Goal: Information Seeking & Learning: Learn about a topic

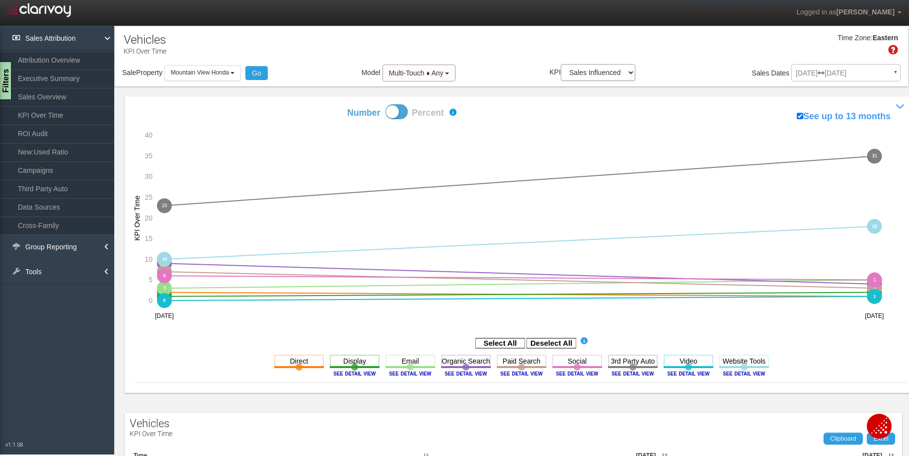
select select "object:200"
click at [29, 95] on link "Sales Overview" at bounding box center [57, 97] width 114 height 18
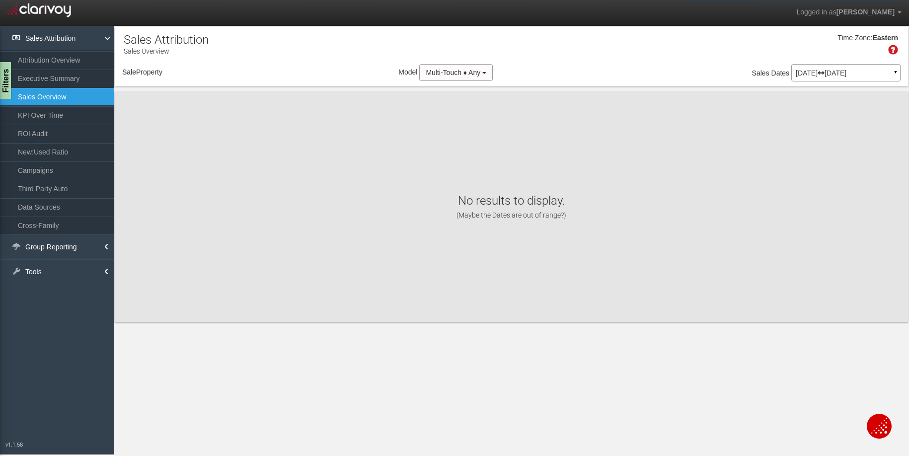
select select "object:283"
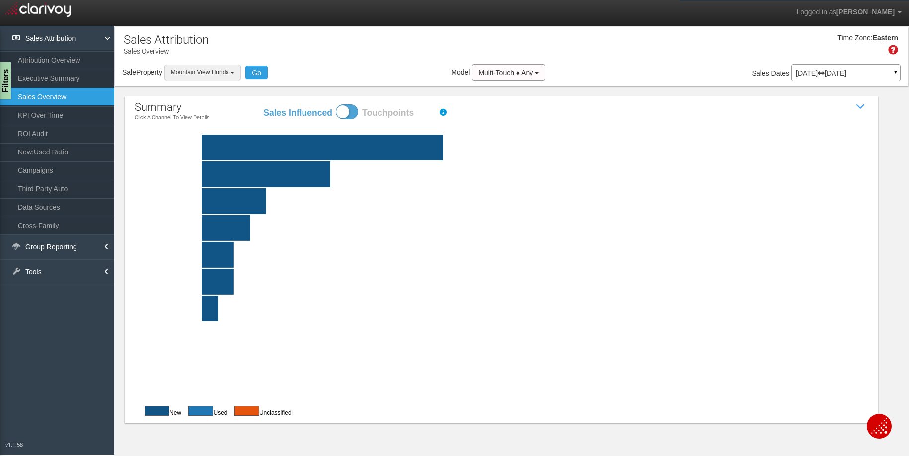
click at [228, 70] on span "Mountain View Honda" at bounding box center [200, 72] width 58 height 7
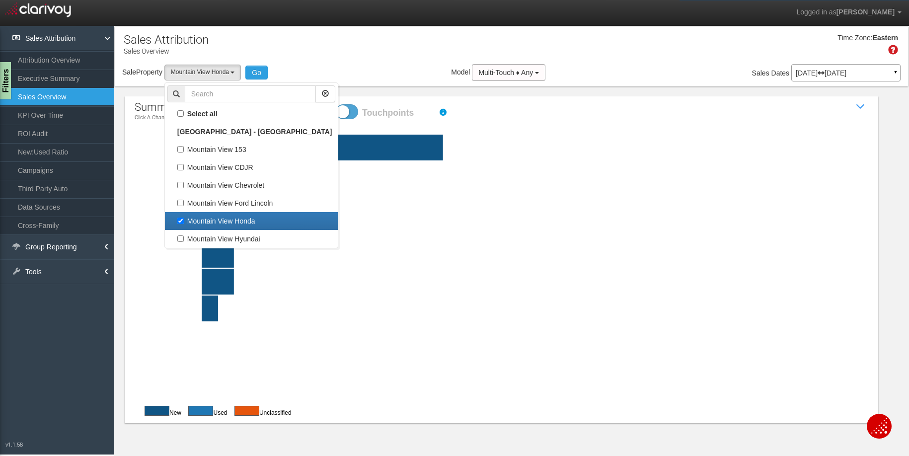
click at [207, 222] on label "Mountain View Honda" at bounding box center [251, 221] width 168 height 13
click at [184, 222] on input "Mountain View Honda" at bounding box center [180, 221] width 6 height 6
checkbox input "false"
select select
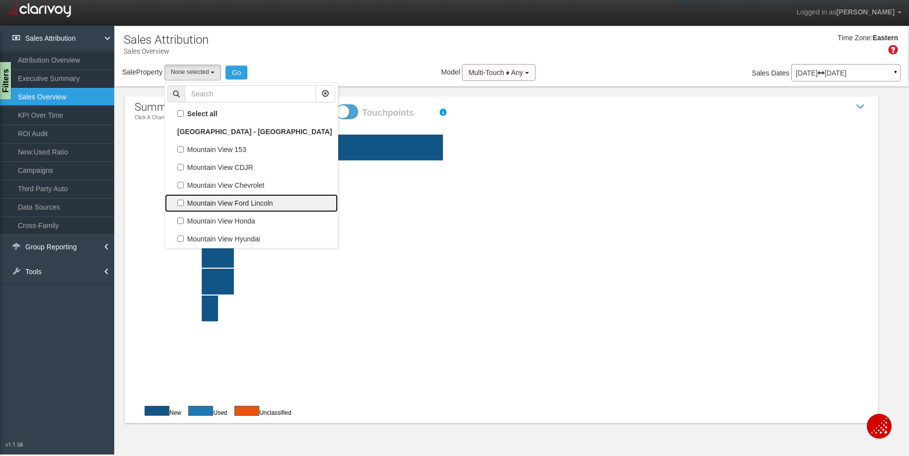
click at [202, 203] on label "Mountain View Ford Lincoln" at bounding box center [251, 203] width 168 height 13
click at [184, 203] on input "Mountain View Ford Lincoln" at bounding box center [180, 203] width 6 height 6
checkbox input "true"
select select "object:282"
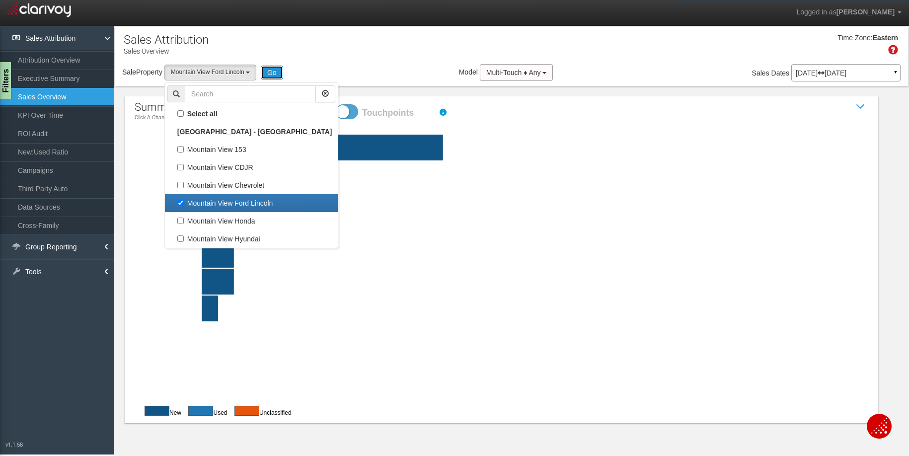
click at [274, 69] on button "Go" at bounding box center [272, 73] width 22 height 14
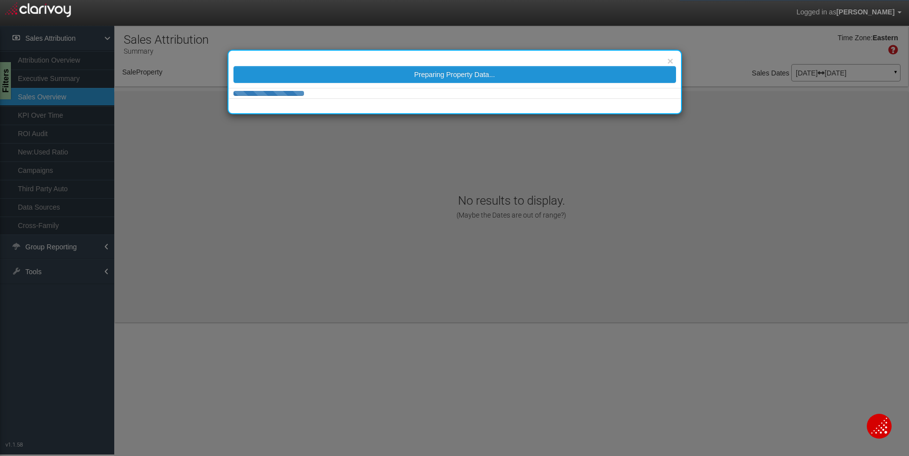
select select "object:325"
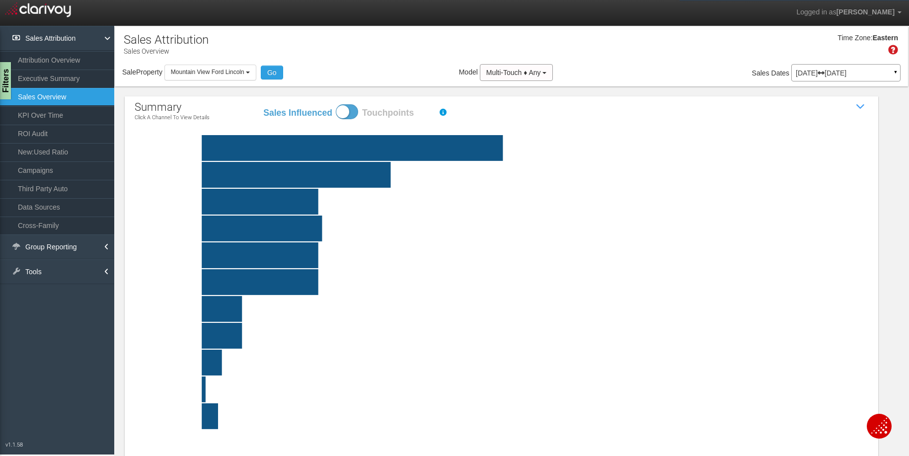
click at [525, 139] on rect at bounding box center [525, 148] width 734 height 26
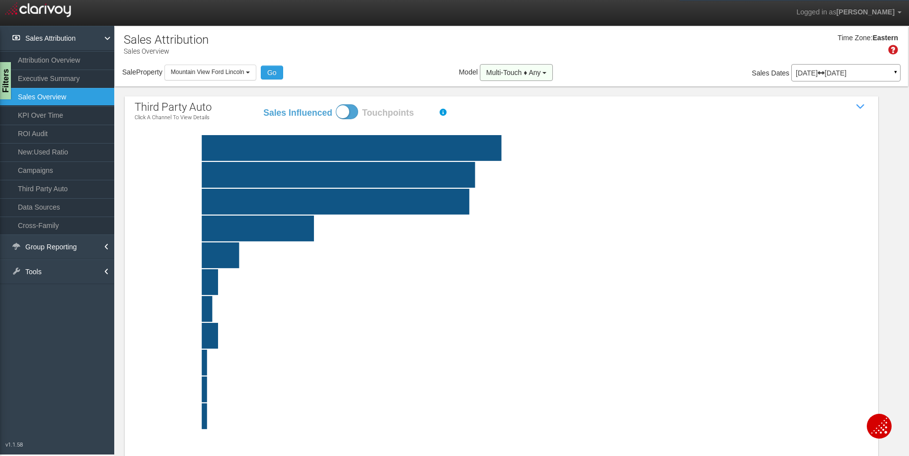
click at [500, 78] on button "Multi-Touch ♦ Any" at bounding box center [517, 72] width 74 height 17
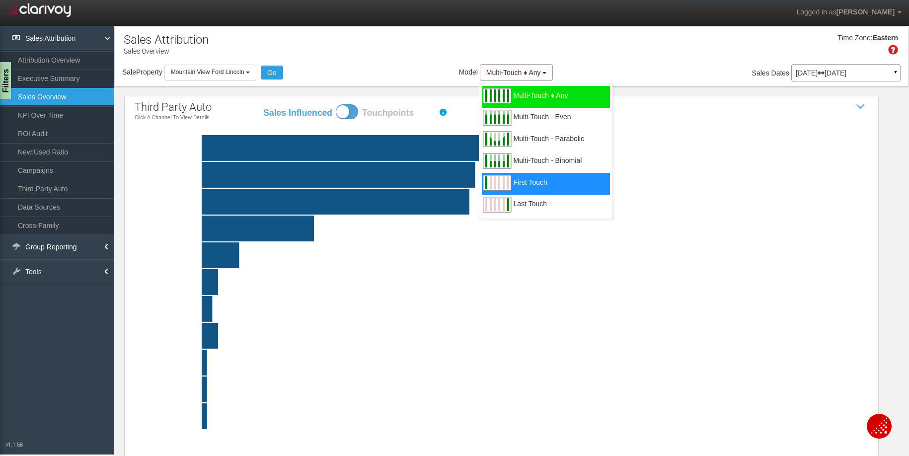
click at [523, 187] on span "First Touch" at bounding box center [531, 188] width 34 height 12
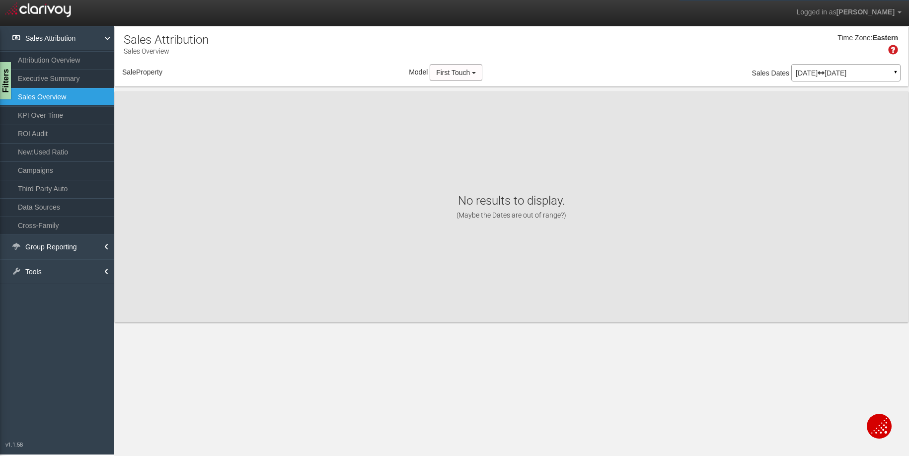
select select "object:386"
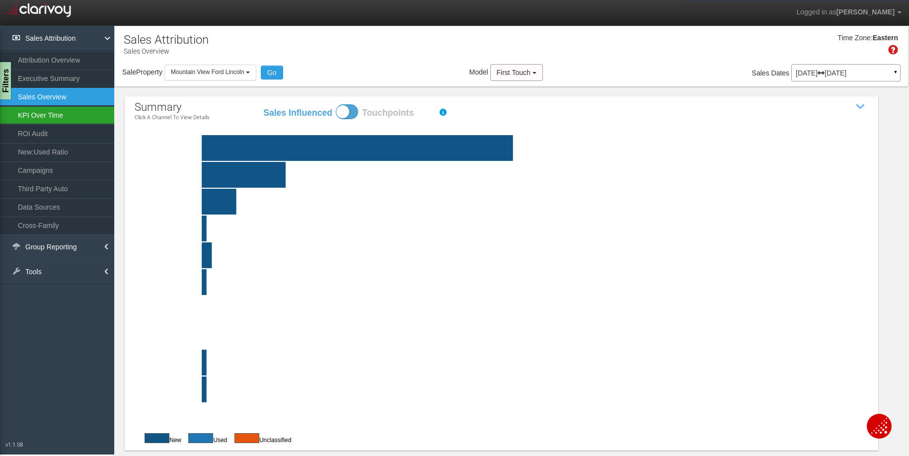
click at [36, 115] on link "KPI Over Time" at bounding box center [57, 115] width 114 height 18
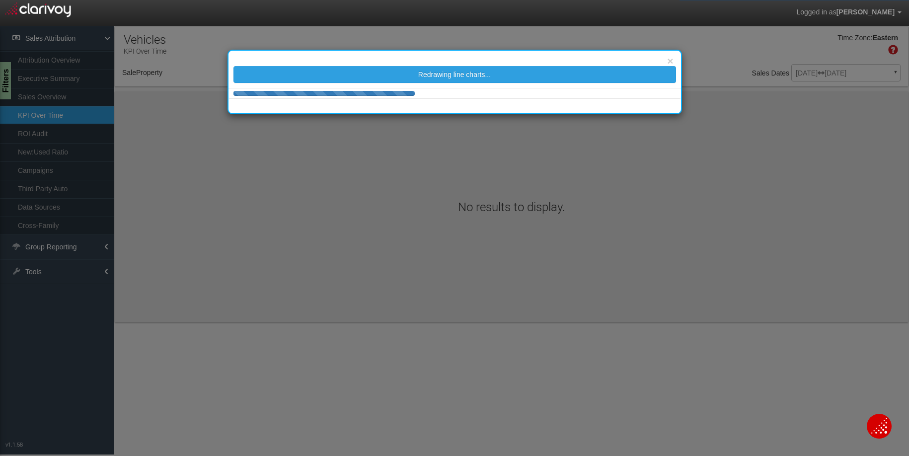
select select "object:429"
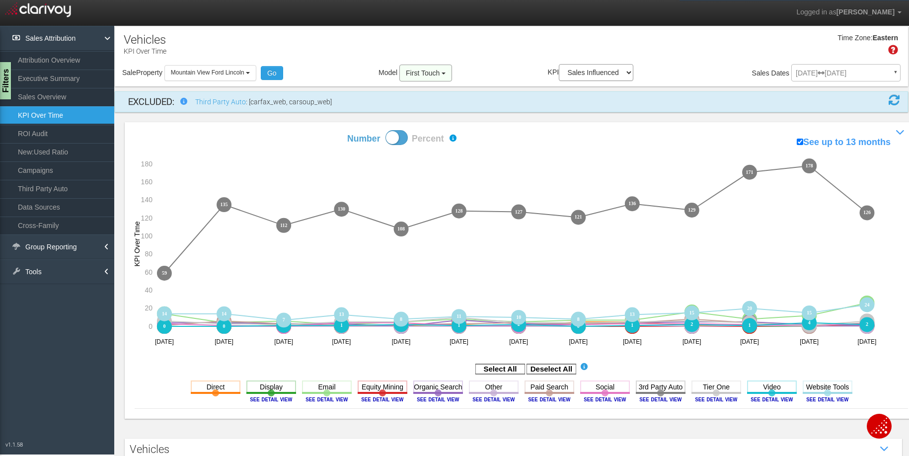
click at [436, 72] on span "First Touch" at bounding box center [423, 73] width 34 height 8
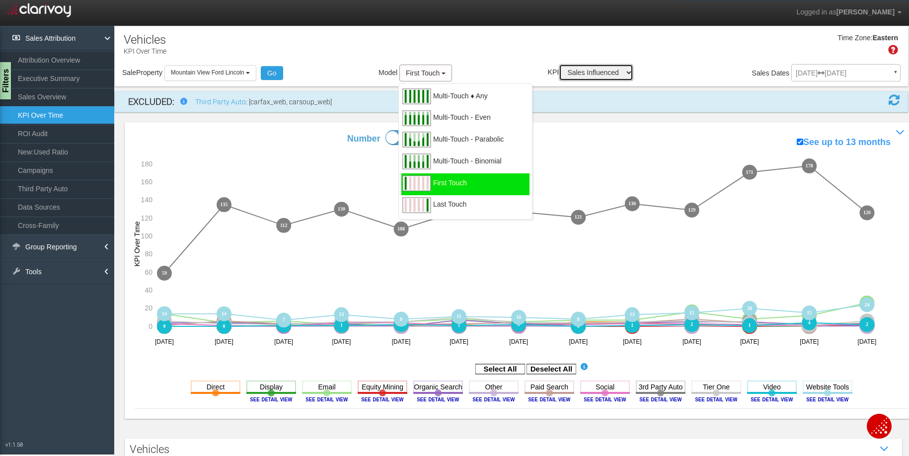
click at [588, 70] on select "Sales Influenced Ad Spend Cost Per Sale" at bounding box center [596, 72] width 75 height 17
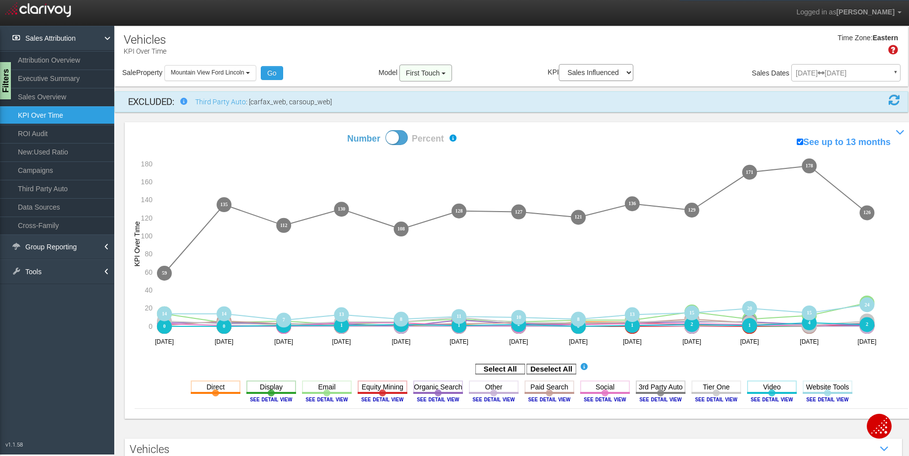
click at [415, 76] on span "First Touch" at bounding box center [423, 73] width 34 height 8
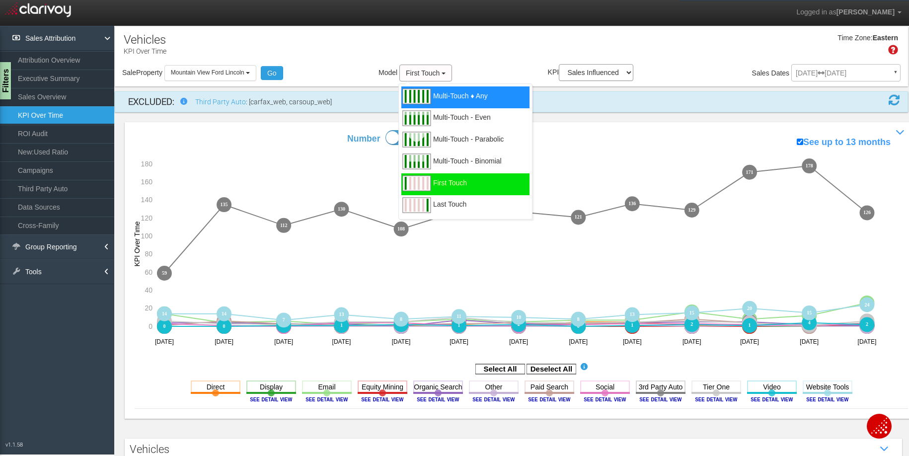
click at [433, 96] on span "Multi-Touch ♦ Any" at bounding box center [460, 102] width 55 height 12
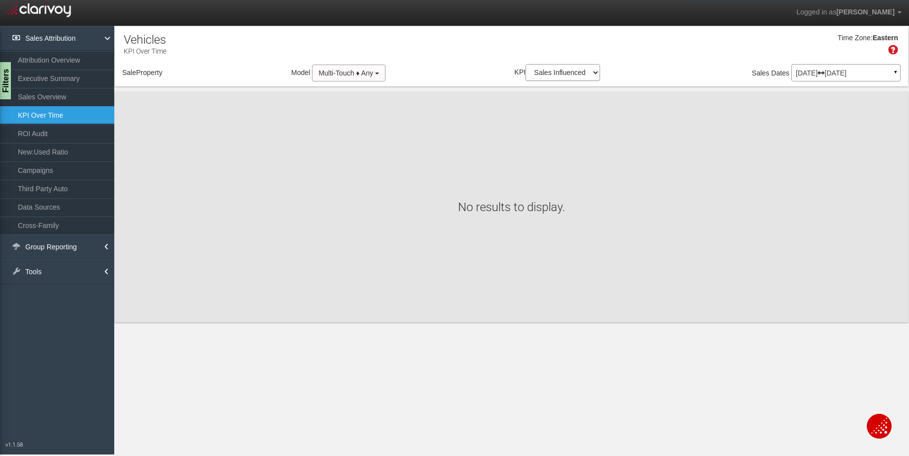
select select "object:566"
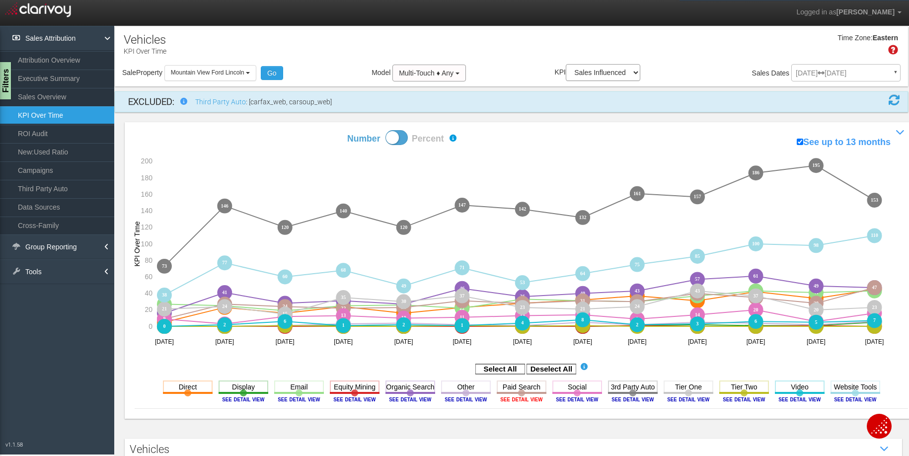
click at [527, 400] on image at bounding box center [521, 399] width 45 height 6
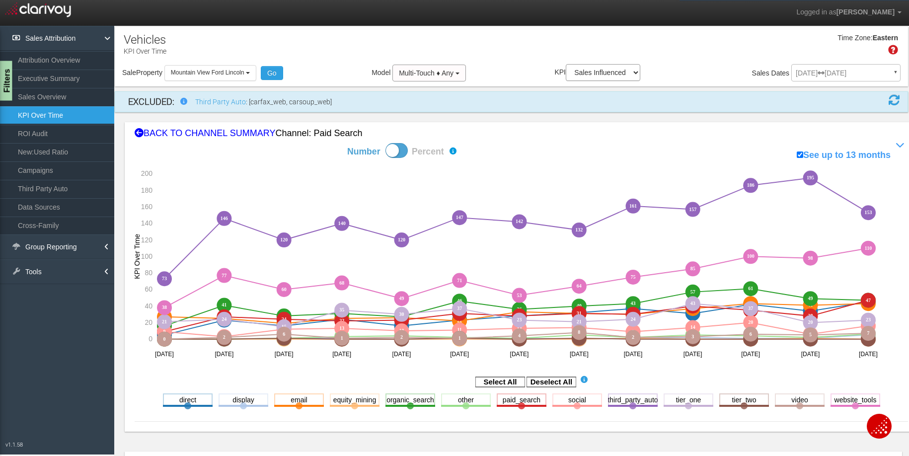
click at [4, 83] on div "Filters" at bounding box center [6, 81] width 12 height 40
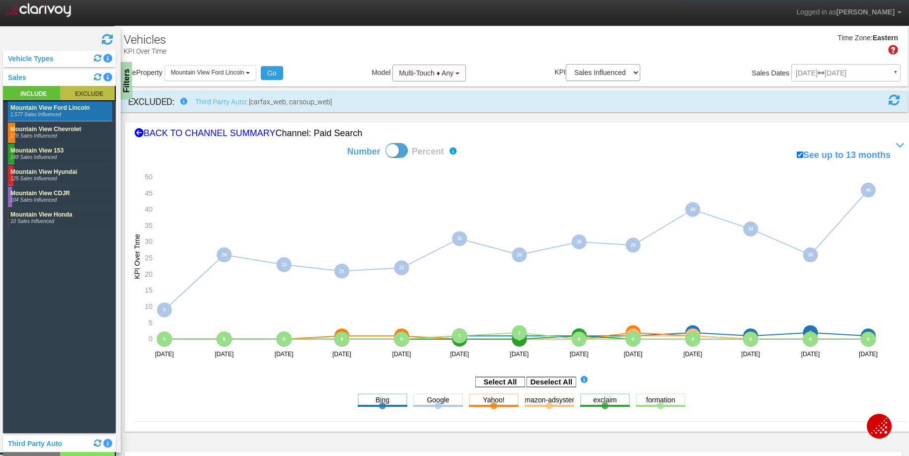
click at [101, 91] on rect at bounding box center [87, 93] width 55 height 14
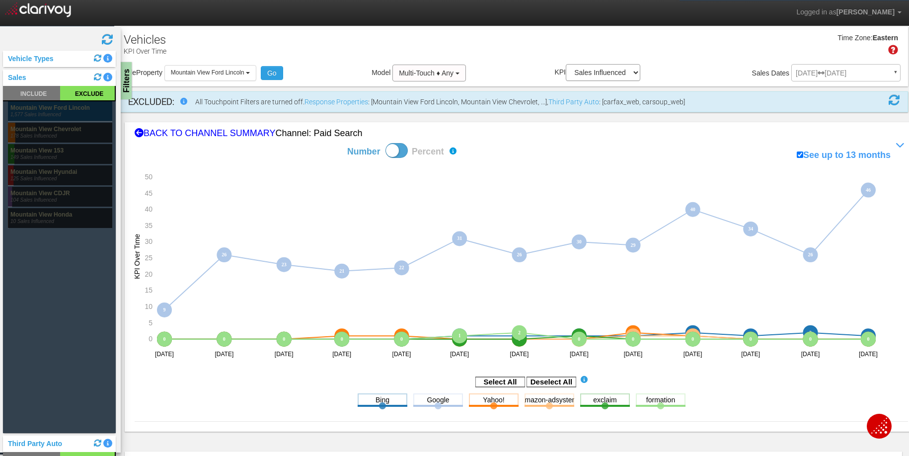
click at [62, 110] on rect at bounding box center [60, 111] width 104 height 20
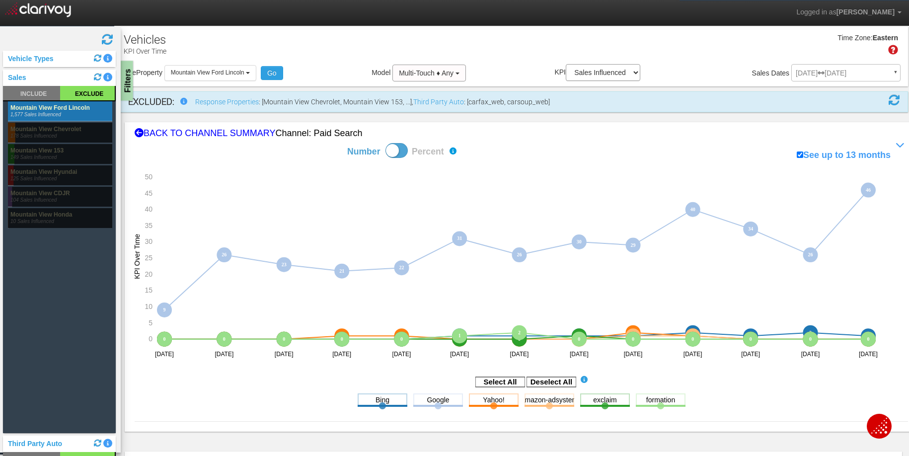
click at [129, 79] on div "Filters" at bounding box center [127, 81] width 12 height 40
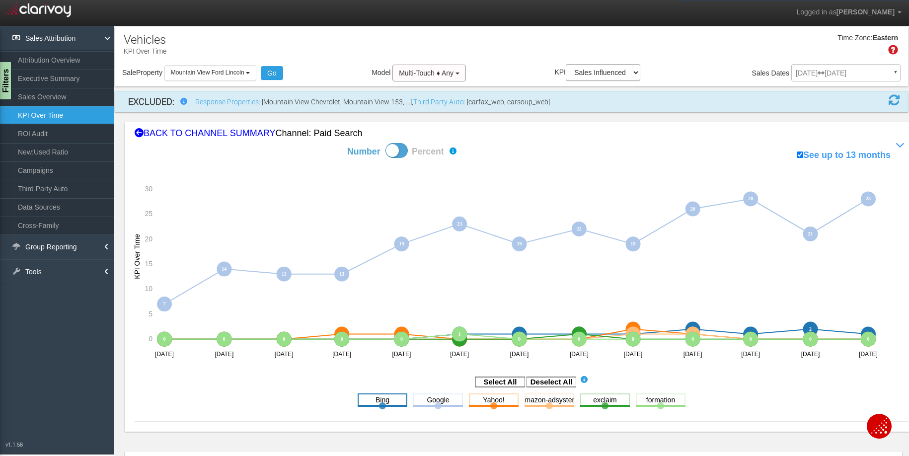
click at [383, 402] on rect at bounding box center [383, 399] width 50 height 12
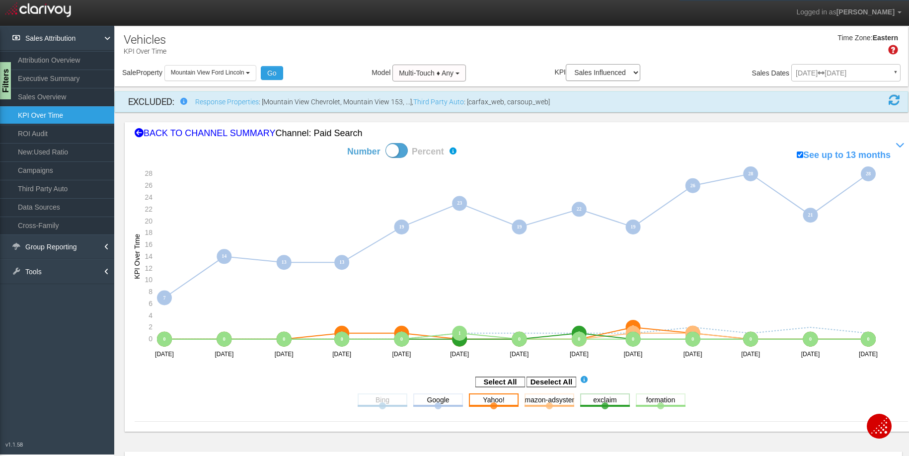
click at [514, 400] on rect at bounding box center [494, 399] width 50 height 12
click at [537, 400] on rect at bounding box center [550, 399] width 50 height 12
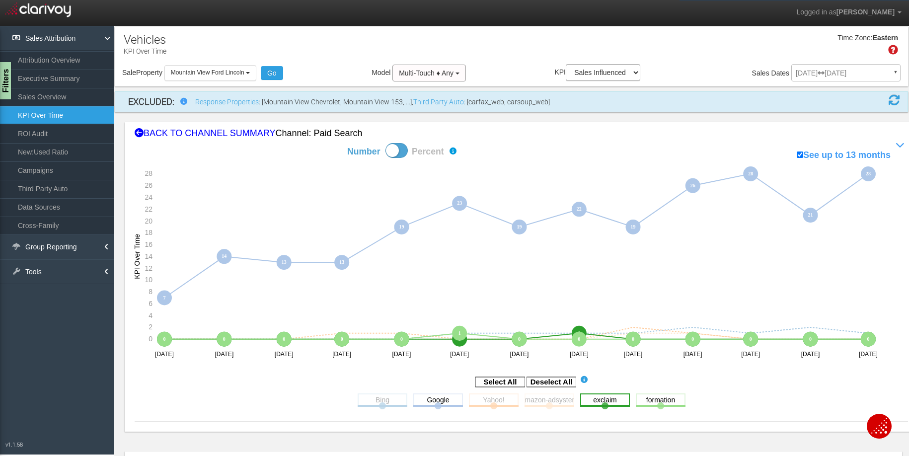
click at [606, 397] on rect at bounding box center [605, 399] width 50 height 12
click at [658, 398] on rect at bounding box center [661, 399] width 50 height 12
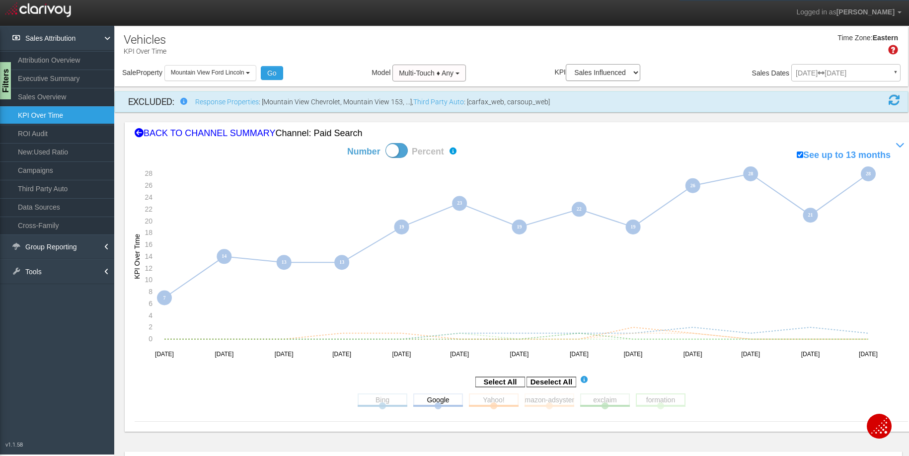
click at [659, 398] on rect at bounding box center [661, 399] width 50 height 12
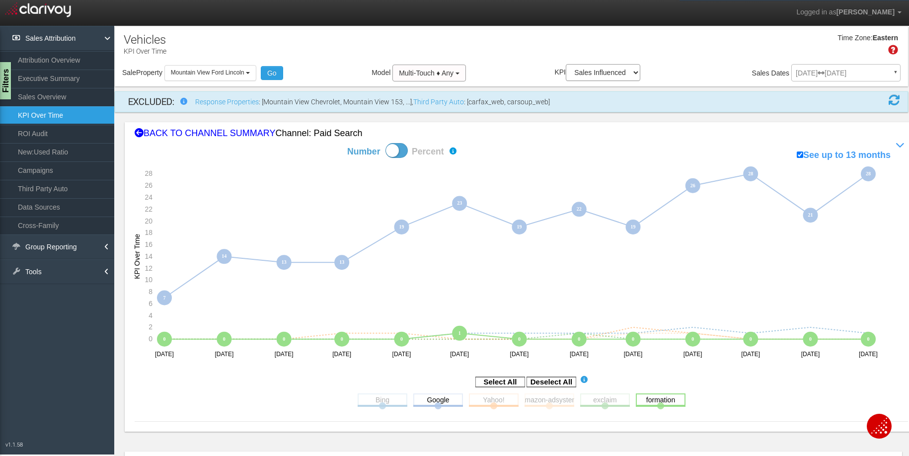
click at [653, 397] on rect at bounding box center [661, 399] width 50 height 12
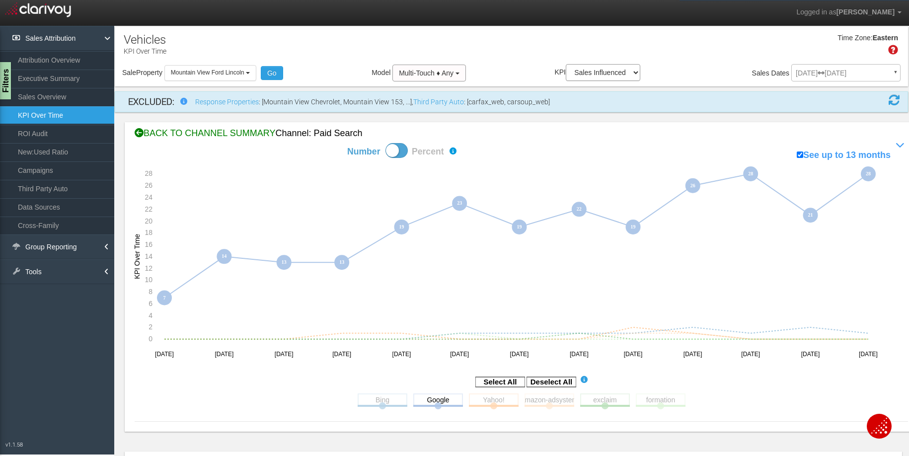
click at [187, 130] on div "BACK TO CHANNEL SUMMARY Channel: paid search" at bounding box center [521, 133] width 773 height 13
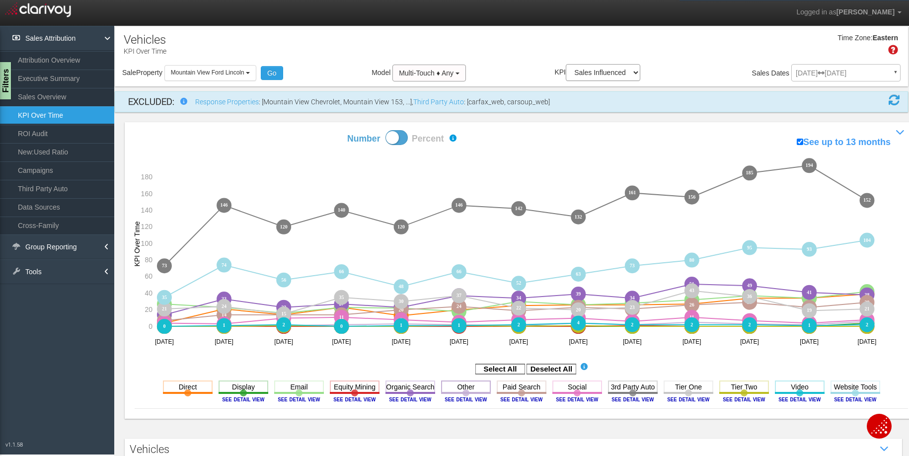
click at [459, 386] on rect at bounding box center [466, 387] width 50 height 12
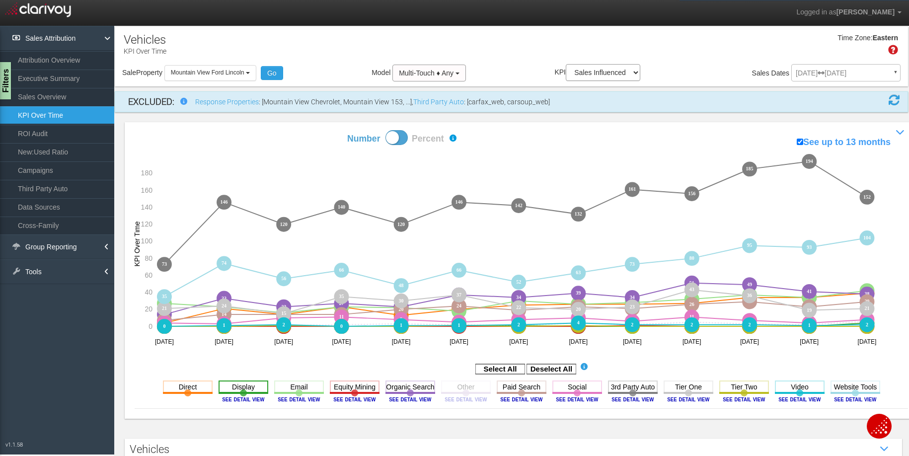
click at [231, 387] on rect at bounding box center [244, 387] width 50 height 12
click at [858, 387] on rect at bounding box center [856, 387] width 50 height 12
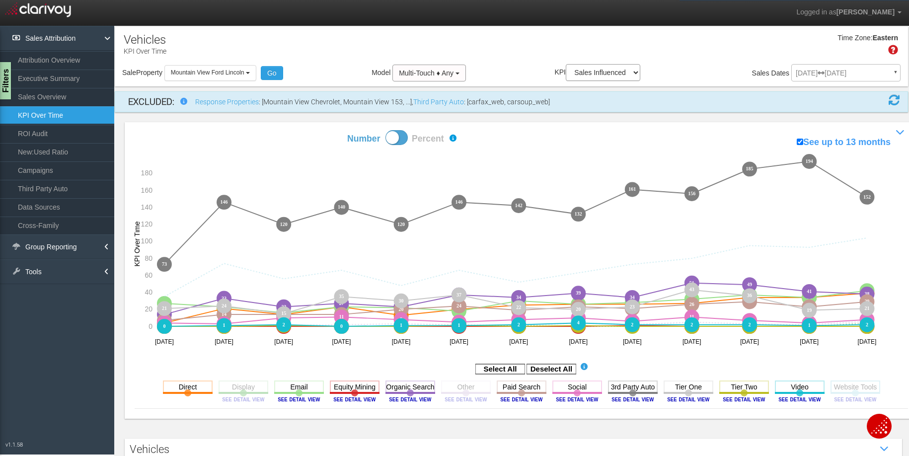
click at [858, 387] on rect at bounding box center [856, 387] width 50 height 12
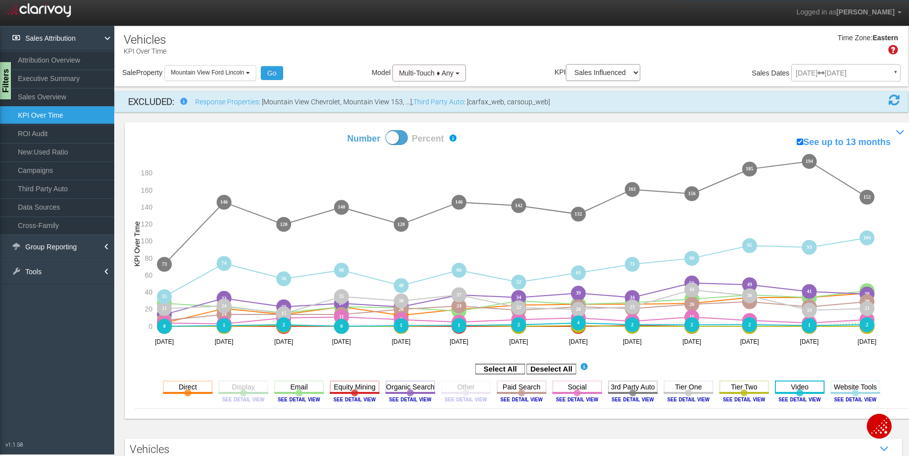
click at [787, 386] on rect at bounding box center [800, 387] width 50 height 12
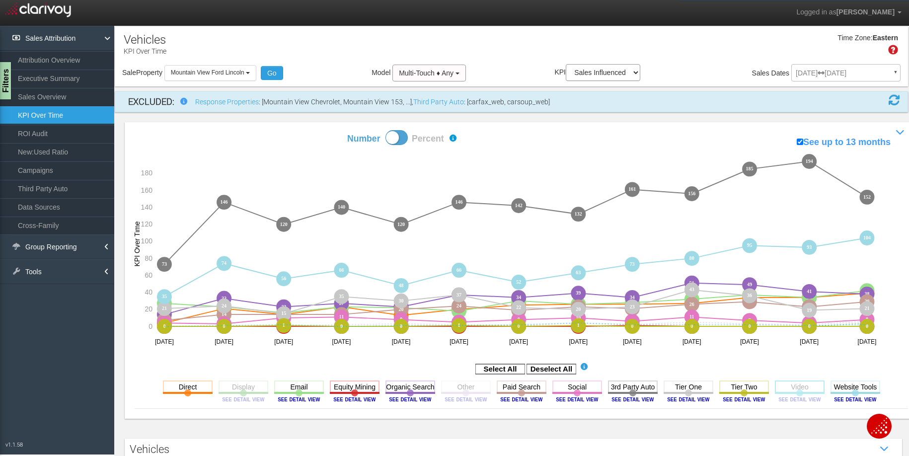
click at [787, 386] on rect at bounding box center [800, 387] width 50 height 12
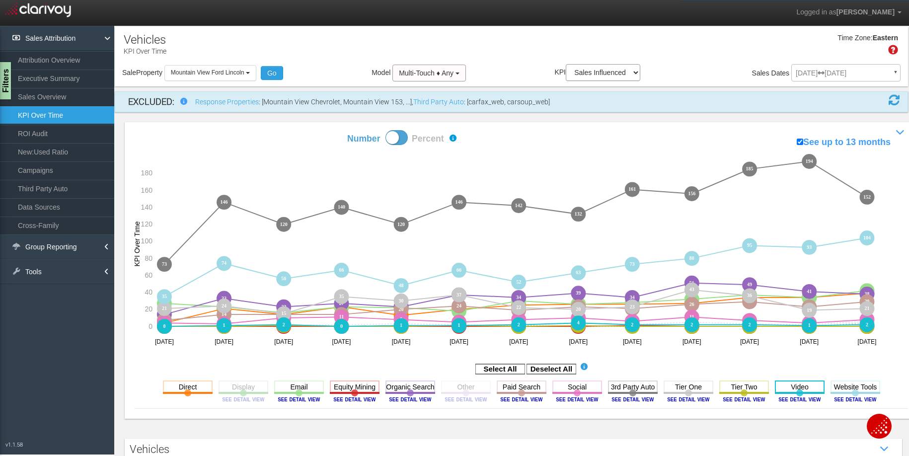
click at [787, 386] on rect at bounding box center [800, 387] width 50 height 12
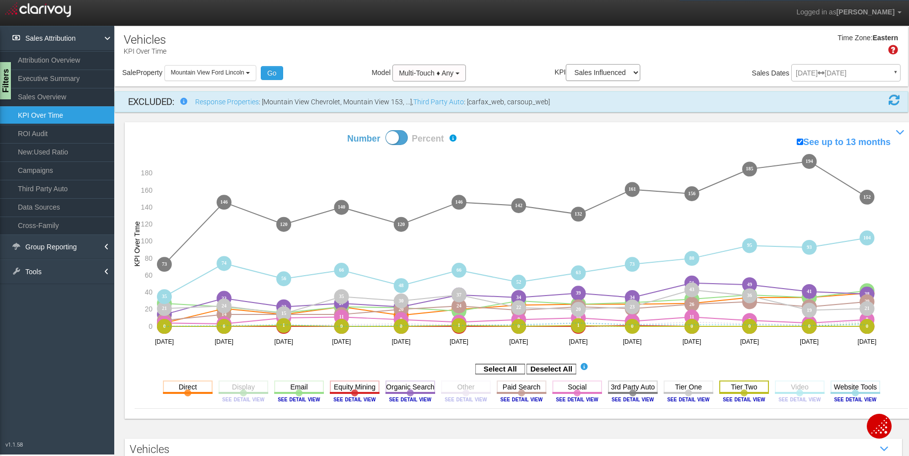
click at [730, 387] on rect at bounding box center [744, 387] width 50 height 12
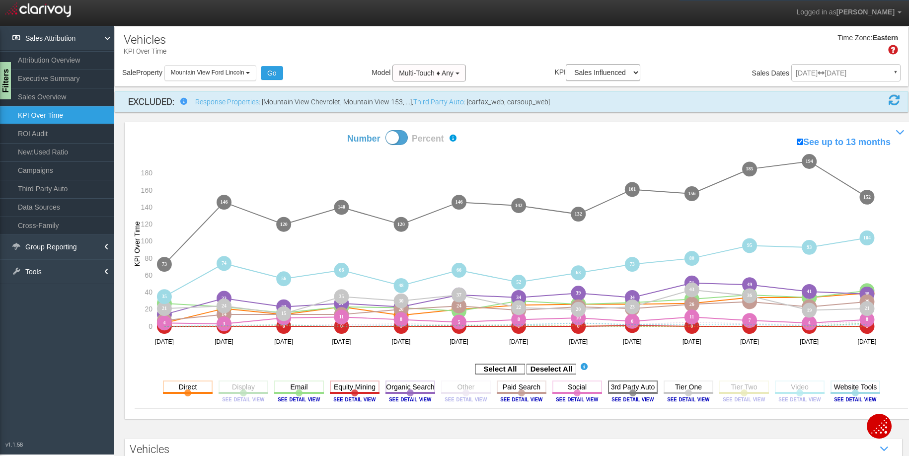
click at [622, 390] on rect at bounding box center [633, 387] width 50 height 12
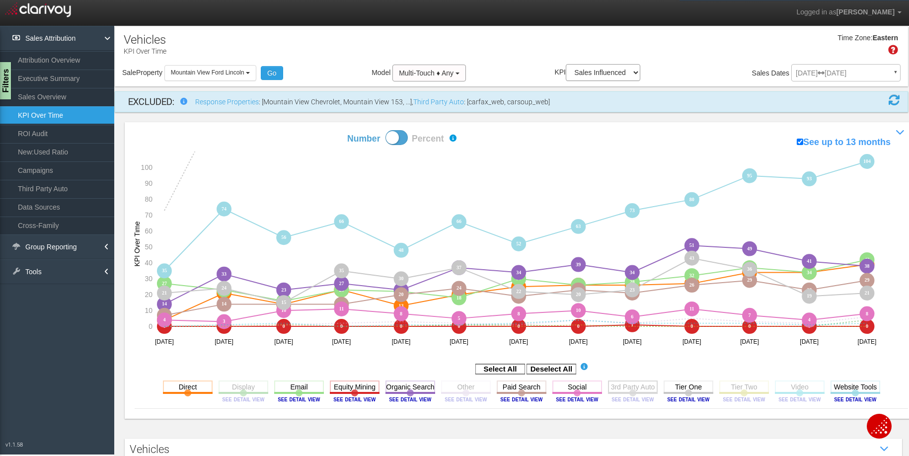
click at [622, 390] on rect at bounding box center [633, 387] width 50 height 12
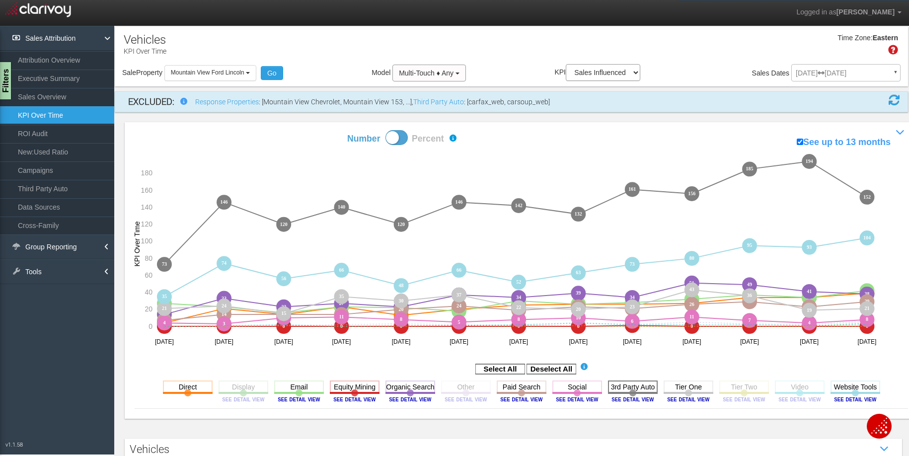
click at [622, 390] on rect at bounding box center [633, 387] width 50 height 12
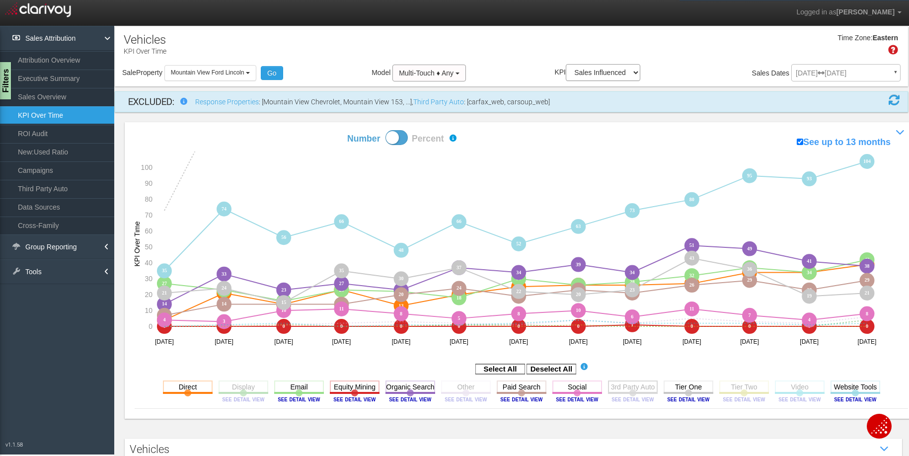
click at [622, 390] on rect at bounding box center [633, 387] width 50 height 12
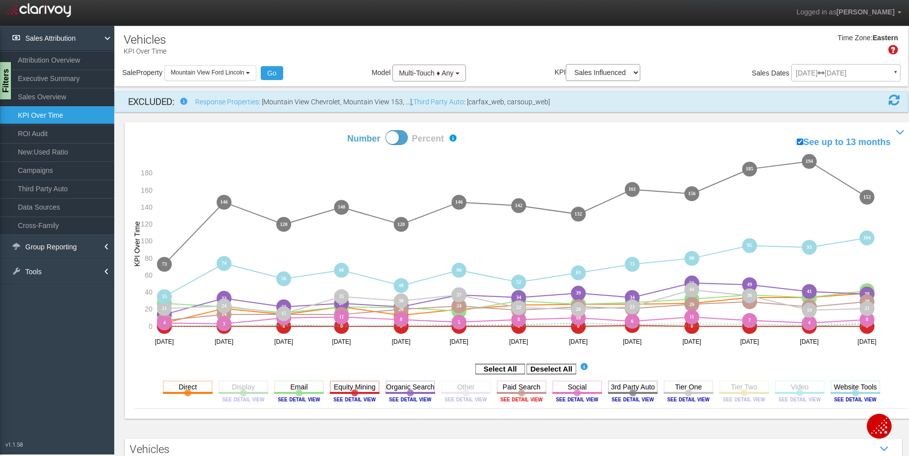
click at [512, 400] on image at bounding box center [521, 399] width 45 height 6
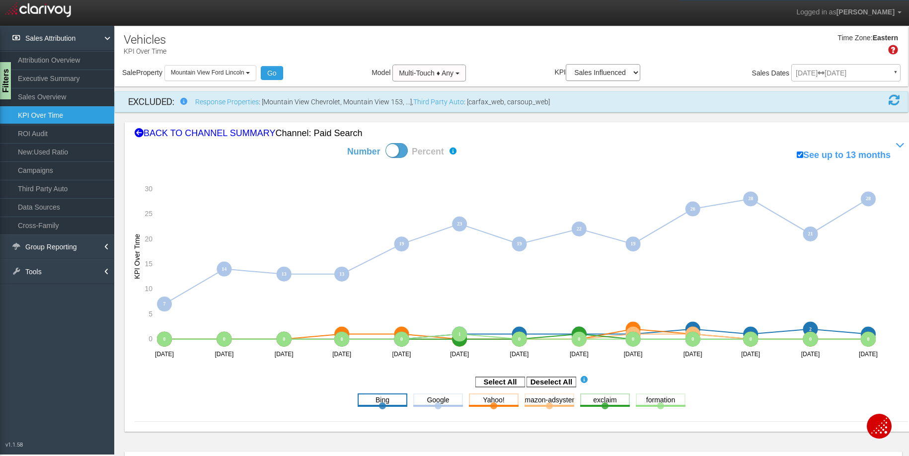
click at [391, 399] on rect at bounding box center [383, 399] width 50 height 12
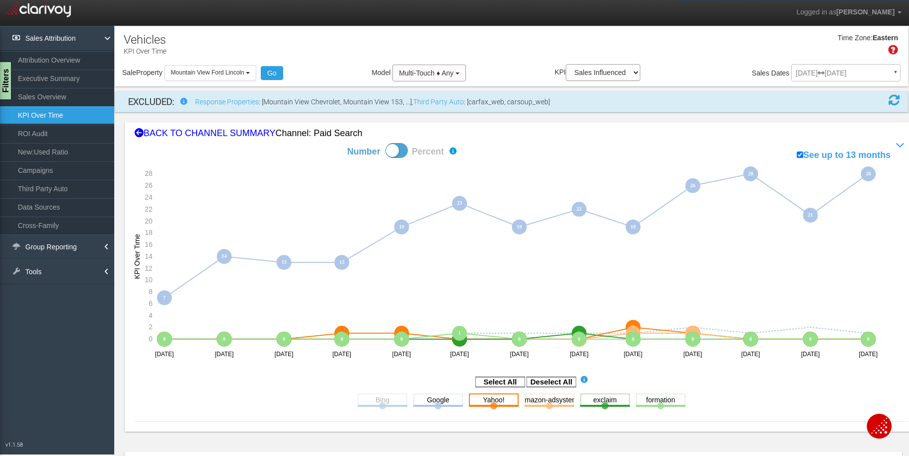
click at [495, 398] on rect at bounding box center [494, 399] width 50 height 12
click at [526, 397] on rect at bounding box center [550, 399] width 50 height 12
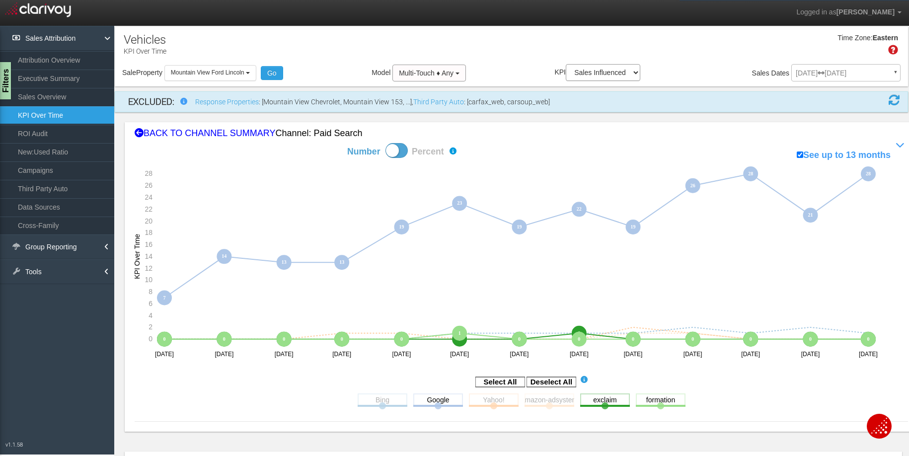
drag, startPoint x: 592, startPoint y: 396, endPoint x: 654, endPoint y: 407, distance: 63.5
click at [596, 396] on rect at bounding box center [605, 399] width 50 height 12
click at [660, 400] on rect at bounding box center [661, 399] width 50 height 12
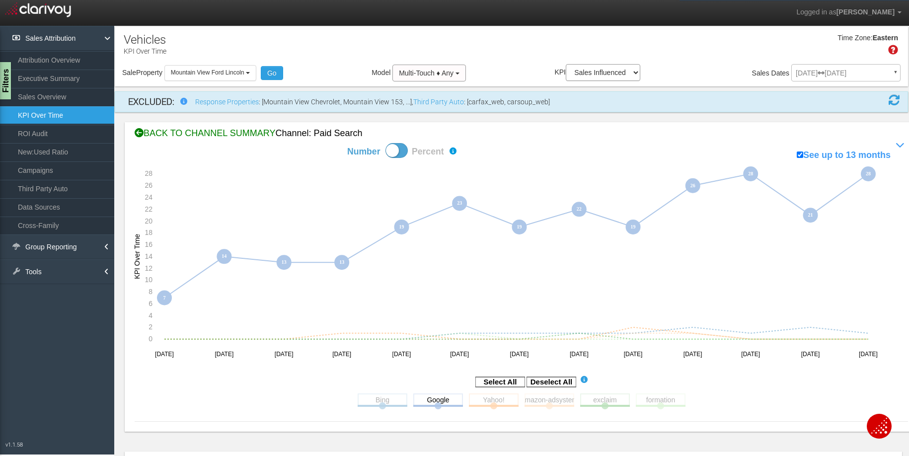
click at [166, 134] on div "BACK TO CHANNEL SUMMARY Channel: paid search" at bounding box center [521, 133] width 773 height 13
